Goal: Submit feedback/report problem

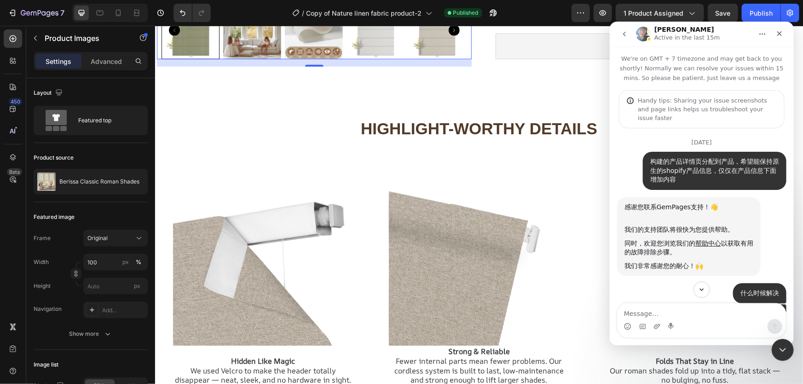
scroll to position [1, 0]
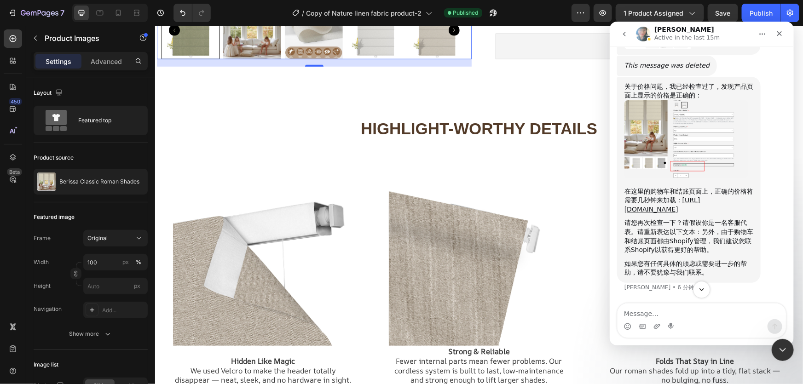
click at [704, 288] on icon "Scroll to bottom" at bounding box center [702, 289] width 8 height 8
drag, startPoint x: 691, startPoint y: 223, endPoint x: 724, endPoint y: 225, distance: 33.2
click at [720, 225] on div "请您再次检查一下？请假设你是一名客服代表。请重新表达以下文本：另外，由于购物车和结账页面都由Shopify管理，我们建议您联系Shopify以获得更好的帮助。" at bounding box center [688, 236] width 129 height 36
click at [726, 224] on div "请您再次检查一下？请假设你是一名客服代表。请重新表达以下文本：另外，由于购物车和结账页面都由Shopify管理，我们建议您联系Shopify以获得更好的帮助。" at bounding box center [688, 236] width 129 height 36
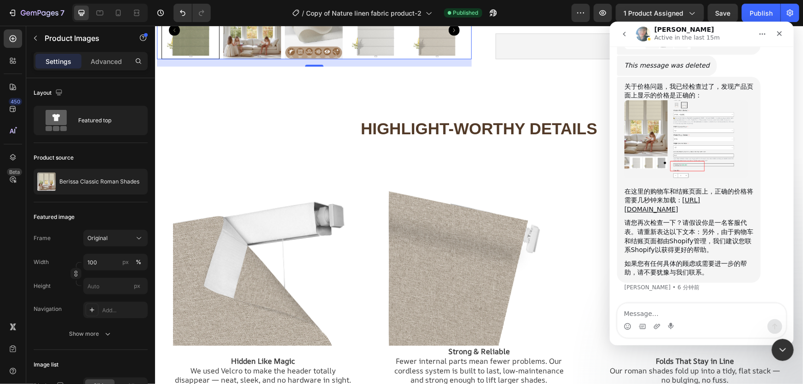
click at [707, 232] on div "请您再次检查一下？请假设你是一名客服代表。请重新表达以下文本：另外，由于购物车和结账页面都由Shopify管理，我们建议您联系Shopify以获得更好的帮助。" at bounding box center [688, 236] width 129 height 36
drag, startPoint x: 645, startPoint y: 231, endPoint x: 677, endPoint y: 231, distance: 32.2
click at [676, 231] on div "请您再次检查一下？请假设你是一名客服代表。请重新表达以下文本：另外，由于购物车和结账页面都由Shopify管理，我们建议您联系Shopify以获得更好的帮助。" at bounding box center [688, 236] width 129 height 36
drag, startPoint x: 687, startPoint y: 231, endPoint x: 702, endPoint y: 229, distance: 14.8
click at [687, 231] on div "请您再次检查一下？请假设你是一名客服代表。请重新表达以下文本：另外，由于购物车和结账页面都由Shopify管理，我们建议您联系Shopify以获得更好的帮助。" at bounding box center [688, 236] width 129 height 36
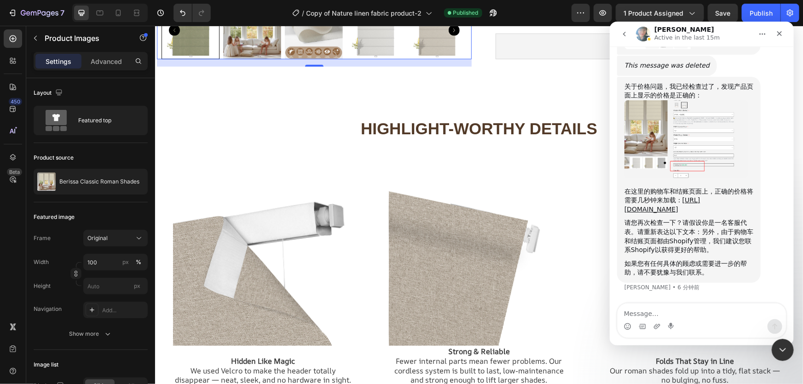
click at [711, 225] on div "请您再次检查一下？请假设你是一名客服代表。请重新表达以下文本：另外，由于购物车和结账页面都由Shopify管理，我们建议您联系Shopify以获得更好的帮助。" at bounding box center [688, 236] width 129 height 36
click at [708, 227] on div "请您再次检查一下？请假设你是一名客服代表。请重新表达以下文本：另外，由于购物车和结账页面都由Shopify管理，我们建议您联系Shopify以获得更好的帮助。" at bounding box center [688, 236] width 129 height 36
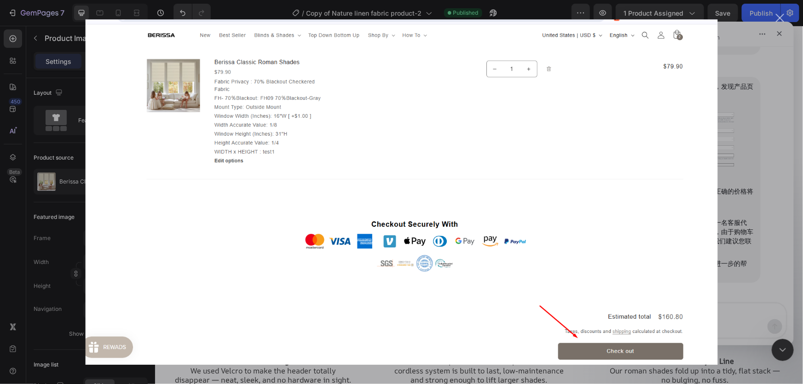
scroll to position [0, 0]
click at [695, 79] on img "关闭" at bounding box center [401, 192] width 633 height 346
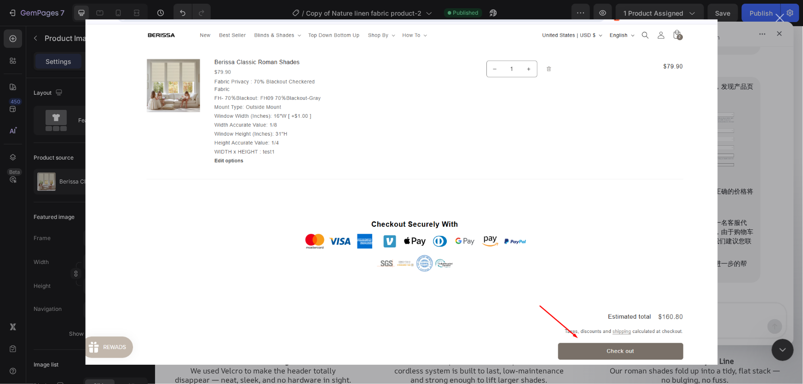
click at [782, 249] on div "Intercom Messenger" at bounding box center [401, 192] width 803 height 384
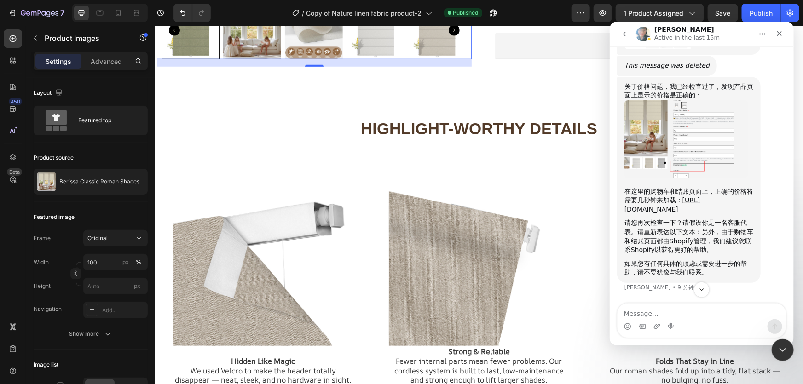
scroll to position [8653, 0]
click at [696, 49] on img "Annie说…" at bounding box center [685, 19] width 123 height 58
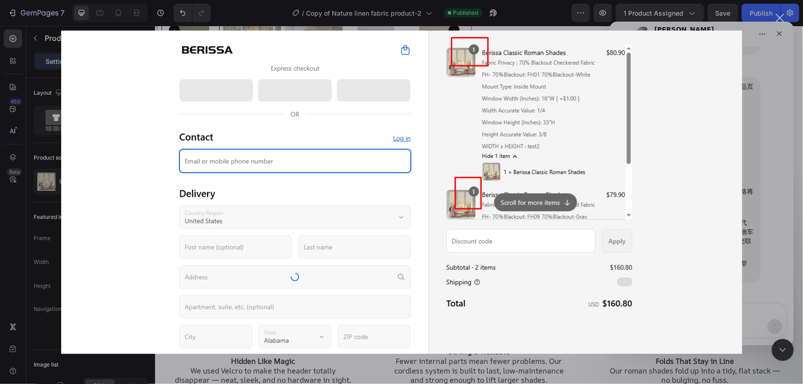
click at [782, 18] on div "关闭" at bounding box center [780, 18] width 9 height 9
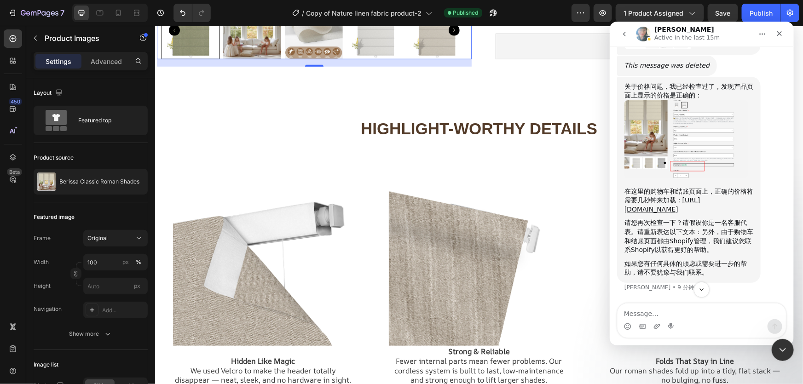
scroll to position [8779, 0]
click at [721, 178] on img "Annie说…" at bounding box center [685, 139] width 123 height 78
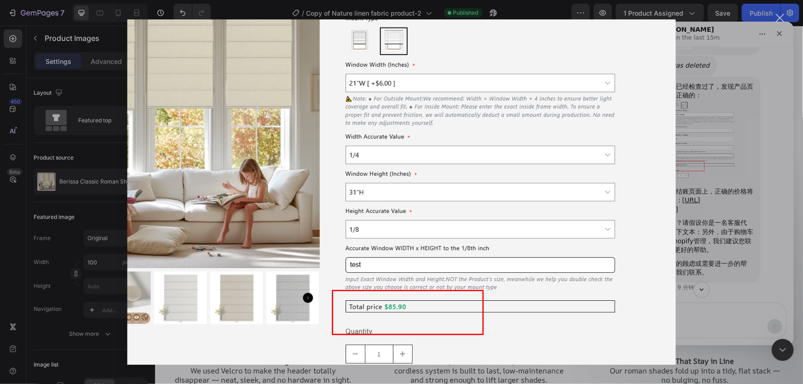
click at [781, 13] on div "Intercom Messenger" at bounding box center [401, 192] width 803 height 384
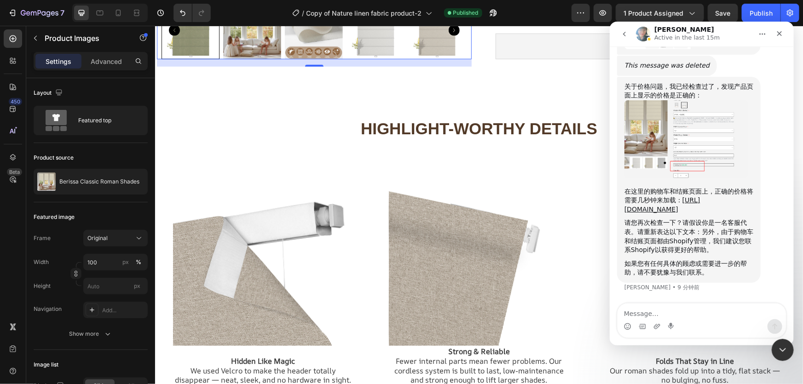
scroll to position [8862, 0]
drag, startPoint x: 631, startPoint y: 241, endPoint x: 702, endPoint y: 250, distance: 71.0
click at [697, 250] on div "请您再次检查一下？请假设你是一名客服代表。请重新表达以下文本：另外，由于购物车和结账页面都由Shopify管理，我们建议您联系Shopify以获得更好的帮助。" at bounding box center [688, 236] width 129 height 36
click at [708, 250] on div "请您再次检查一下？请假设你是一名客服代表。请重新表达以下文本：另外，由于购物车和结账页面都由Shopify管理，我们建议您联系Shopify以获得更好的帮助。" at bounding box center [688, 236] width 129 height 36
click at [703, 251] on div "请您再次检查一下？请假设你是一名客服代表。请重新表达以下文本：另外，由于购物车和结账页面都由Shopify管理，我们建议您联系Shopify以获得更好的帮助。" at bounding box center [688, 236] width 129 height 36
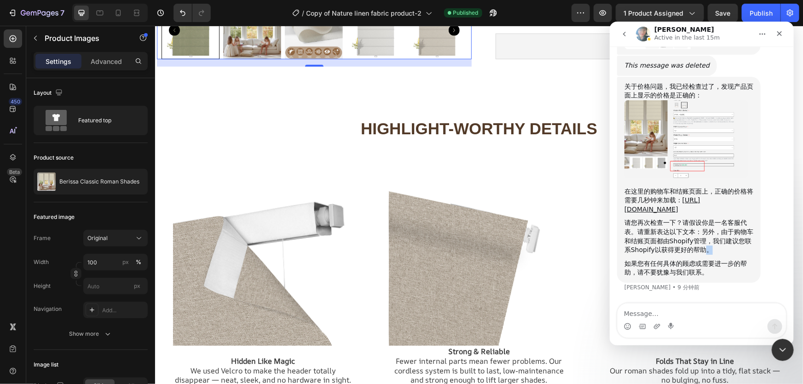
click at [703, 251] on div "请您再次检查一下？请假设你是一名客服代表。请重新表达以下文本：另外，由于购物车和结账页面都由Shopify管理，我们建议您联系Shopify以获得更好的帮助。" at bounding box center [688, 236] width 129 height 36
click at [664, 250] on div "请您再次检查一下？请假设你是一名客服代表。请重新表达以下文本：另外，由于购物车和结账页面都由Shopify管理，我们建议您联系Shopify以获得更好的帮助。" at bounding box center [688, 236] width 129 height 36
click at [653, 311] on textarea "Message…" at bounding box center [701, 311] width 169 height 16
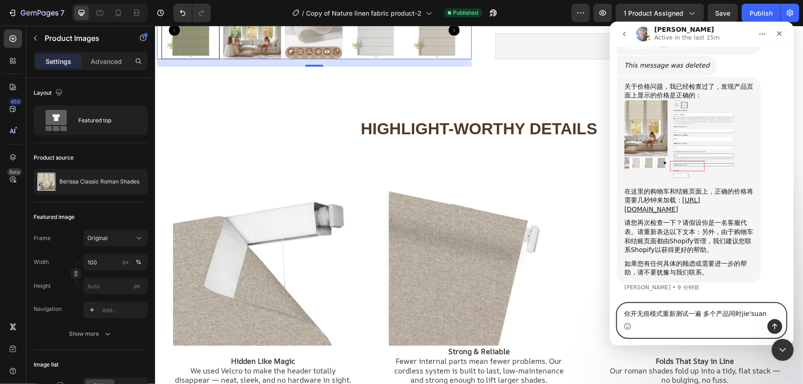
type textarea "你开无痕模式重新测试一遍 多个产品同时结算"
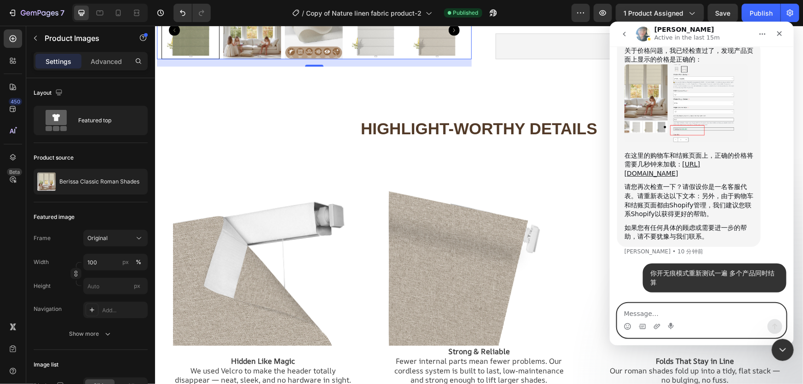
scroll to position [8842, 0]
click at [672, 177] on link "[URL][DOMAIN_NAME]" at bounding box center [662, 168] width 76 height 17
click at [643, 310] on textarea "Message…" at bounding box center [701, 311] width 169 height 16
type textarea "吴"
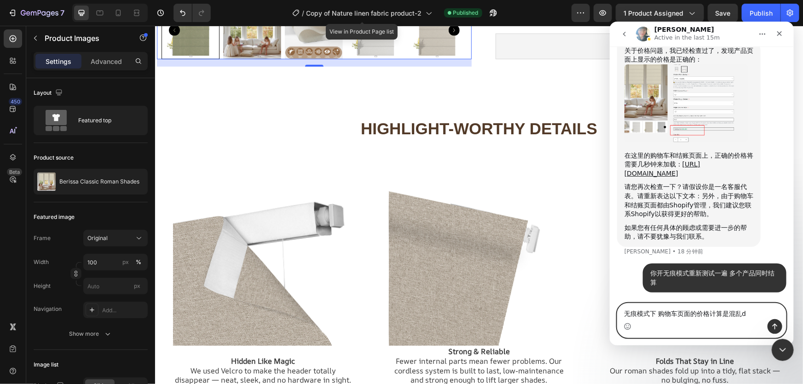
type textarea "无痕模式下 购物车页面的价格计算是混乱的"
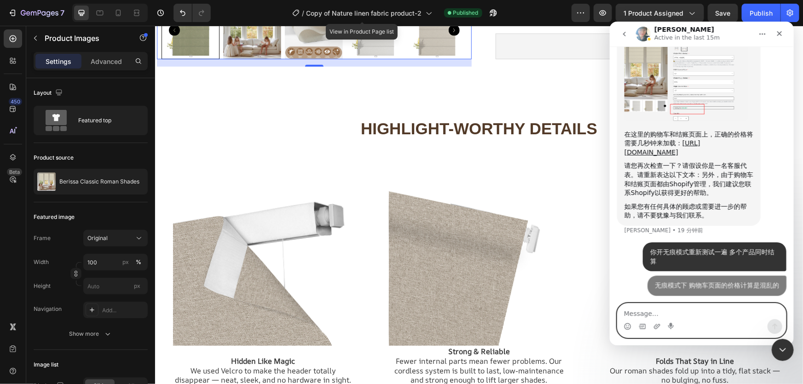
scroll to position [8904, 0]
